Goal: Navigation & Orientation: Find specific page/section

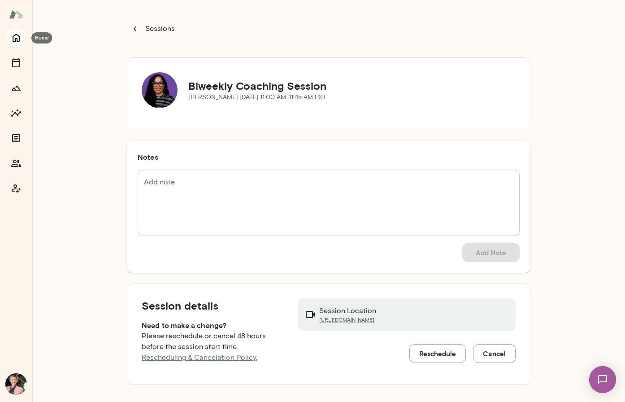
click at [17, 37] on icon "Home" at bounding box center [16, 37] width 11 height 11
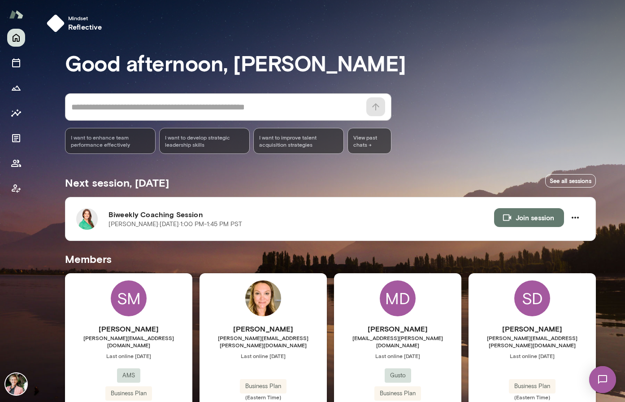
click at [17, 387] on img at bounding box center [16, 384] width 22 height 22
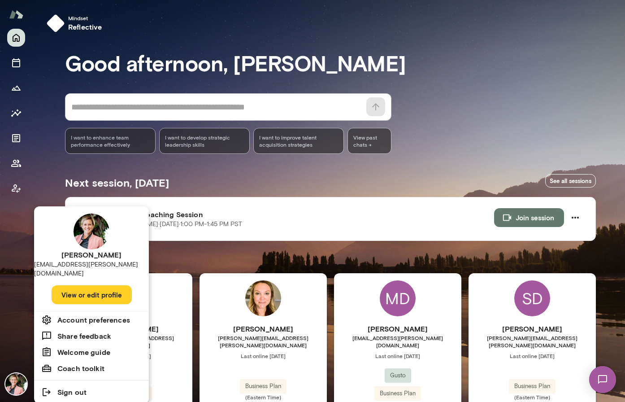
click at [78, 386] on h6 "Sign out" at bounding box center [71, 391] width 29 height 11
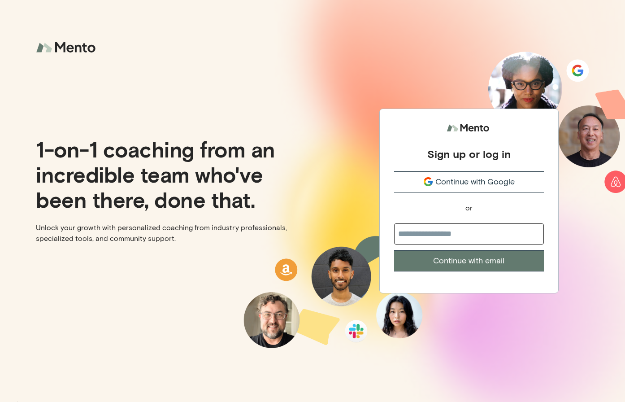
click at [469, 183] on span "Continue with Google" at bounding box center [474, 182] width 79 height 12
click at [455, 183] on span "Continue with Google" at bounding box center [474, 182] width 79 height 12
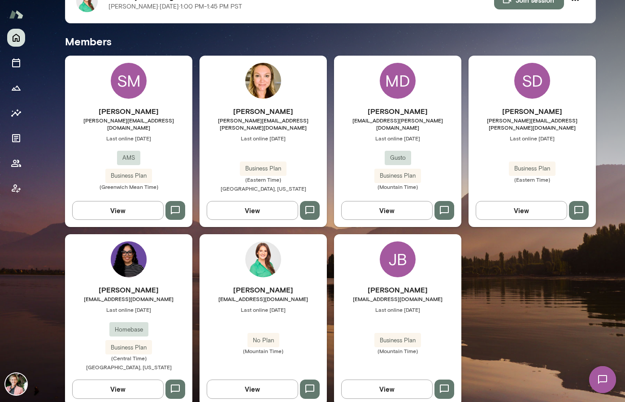
scroll to position [225, 0]
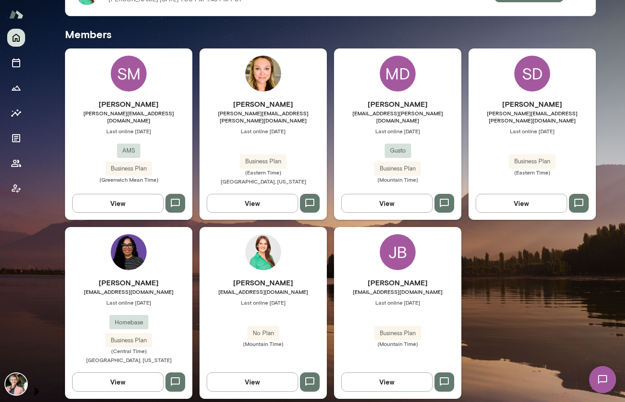
click at [139, 277] on h6 "[PERSON_NAME]" at bounding box center [128, 282] width 127 height 11
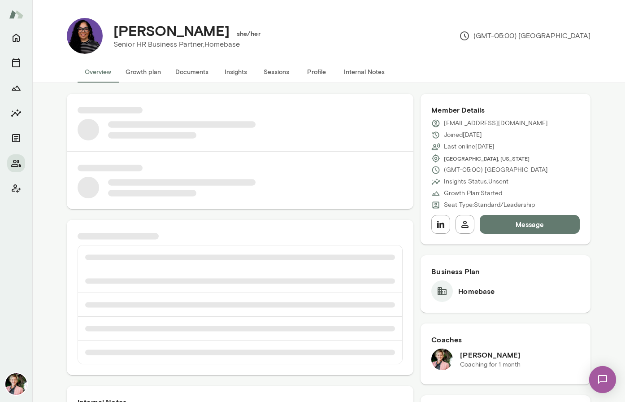
click at [601, 380] on img at bounding box center [602, 379] width 37 height 37
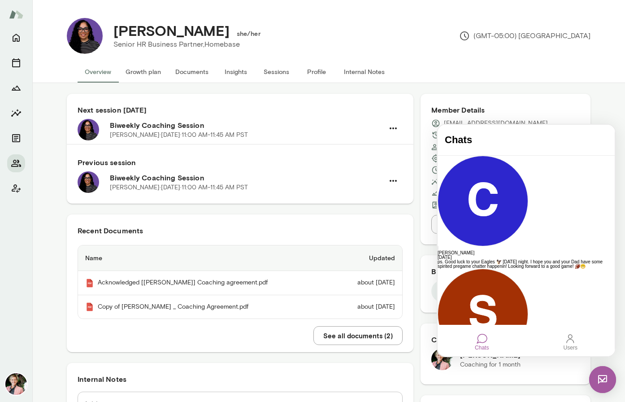
click at [208, 130] on h6 "Biweekly Coaching Session" at bounding box center [247, 125] width 274 height 11
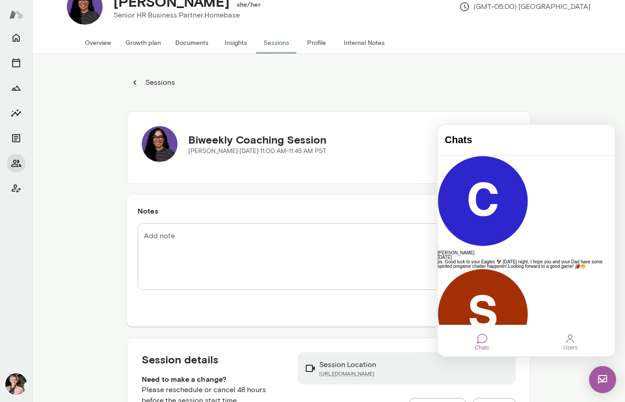
scroll to position [83, 0]
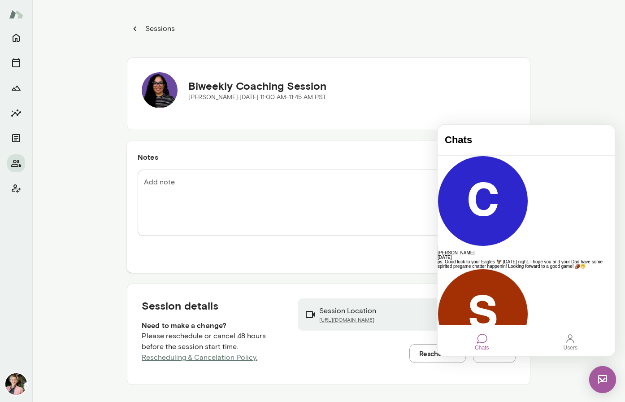
click at [574, 84] on div "Sessions Biweekly Coaching Session Cassidy Edwards · Mon, Sep 8 · 11:00 AM-11:4…" at bounding box center [328, 201] width 593 height 402
click at [551, 376] on div "Sessions Biweekly Coaching Session Cassidy Edwards · Mon, Sep 8 · 11:00 AM-11:4…" at bounding box center [328, 201] width 593 height 402
click at [604, 378] on img at bounding box center [602, 379] width 27 height 27
